Goal: Transaction & Acquisition: Subscribe to service/newsletter

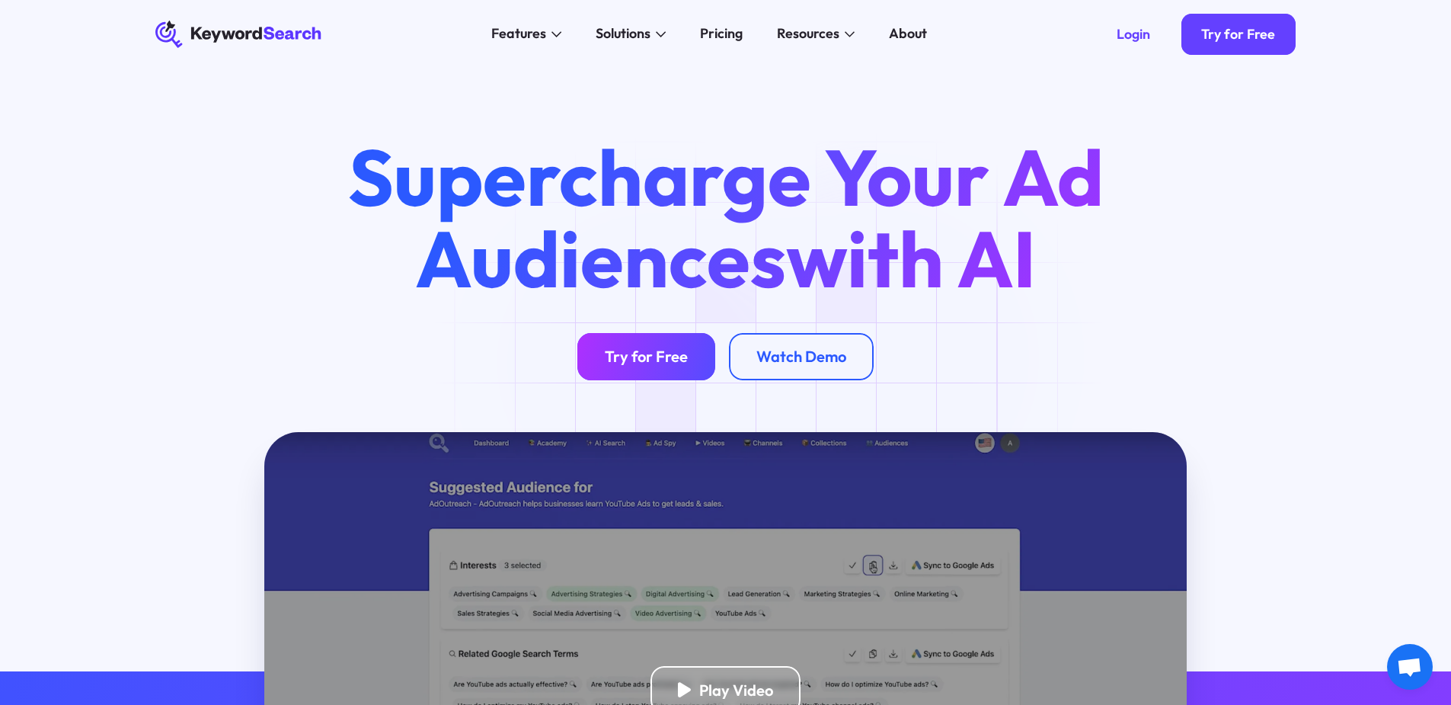
click at [663, 360] on div "Try for Free" at bounding box center [646, 356] width 83 height 19
